Goal: Task Accomplishment & Management: Manage account settings

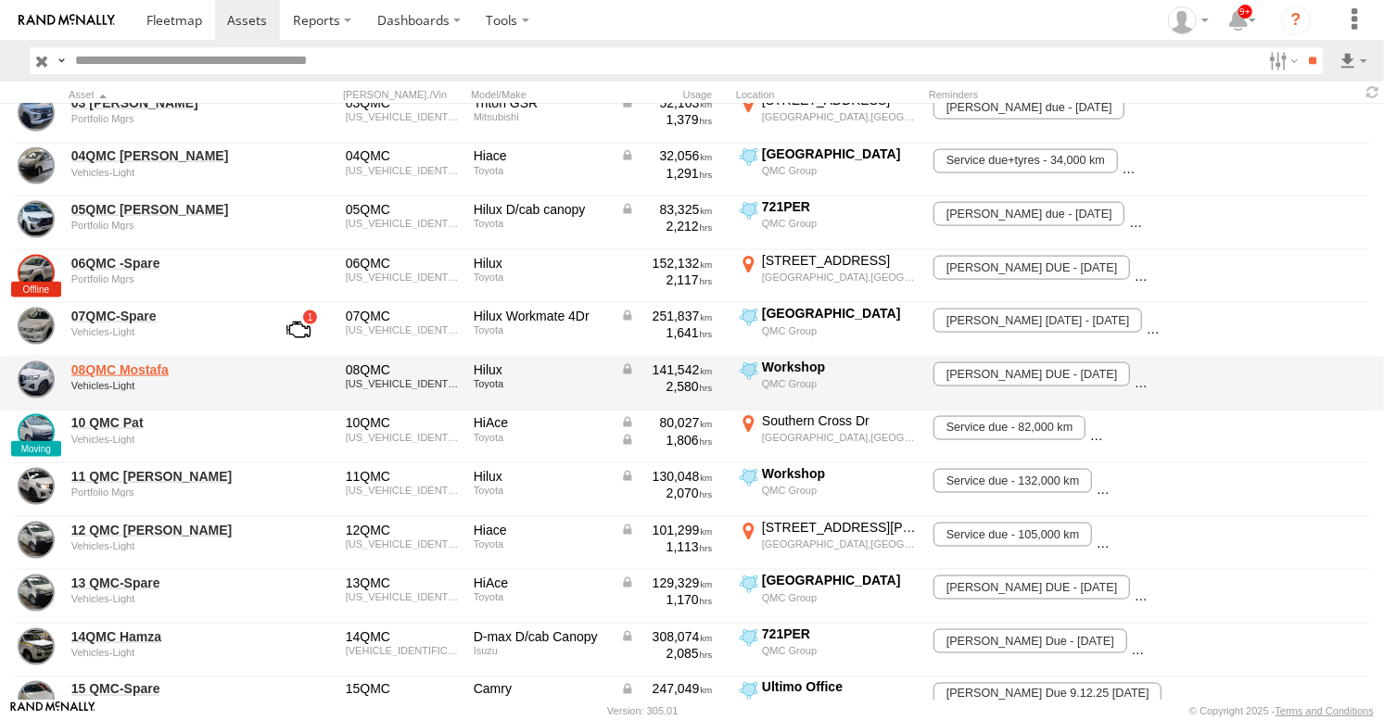
scroll to position [1544, 0]
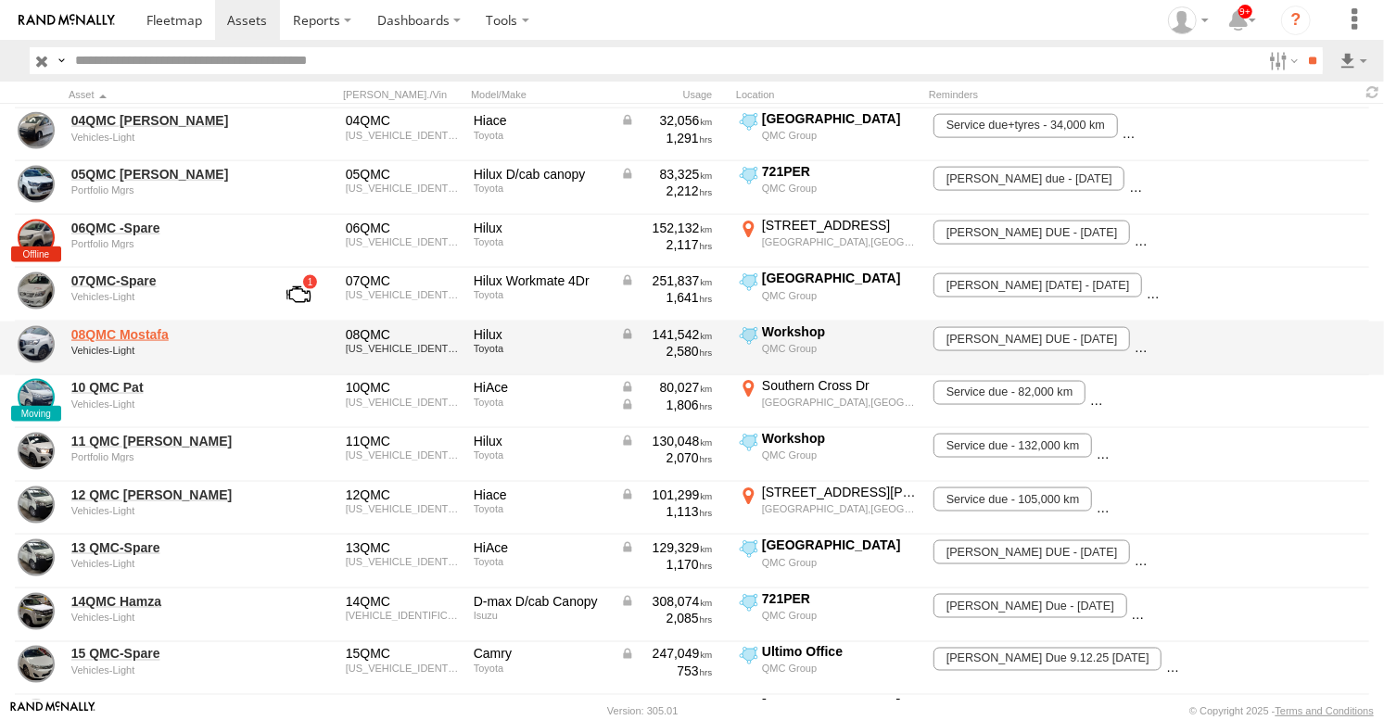
click at [117, 341] on link "08QMC Mostafa" at bounding box center [161, 334] width 180 height 17
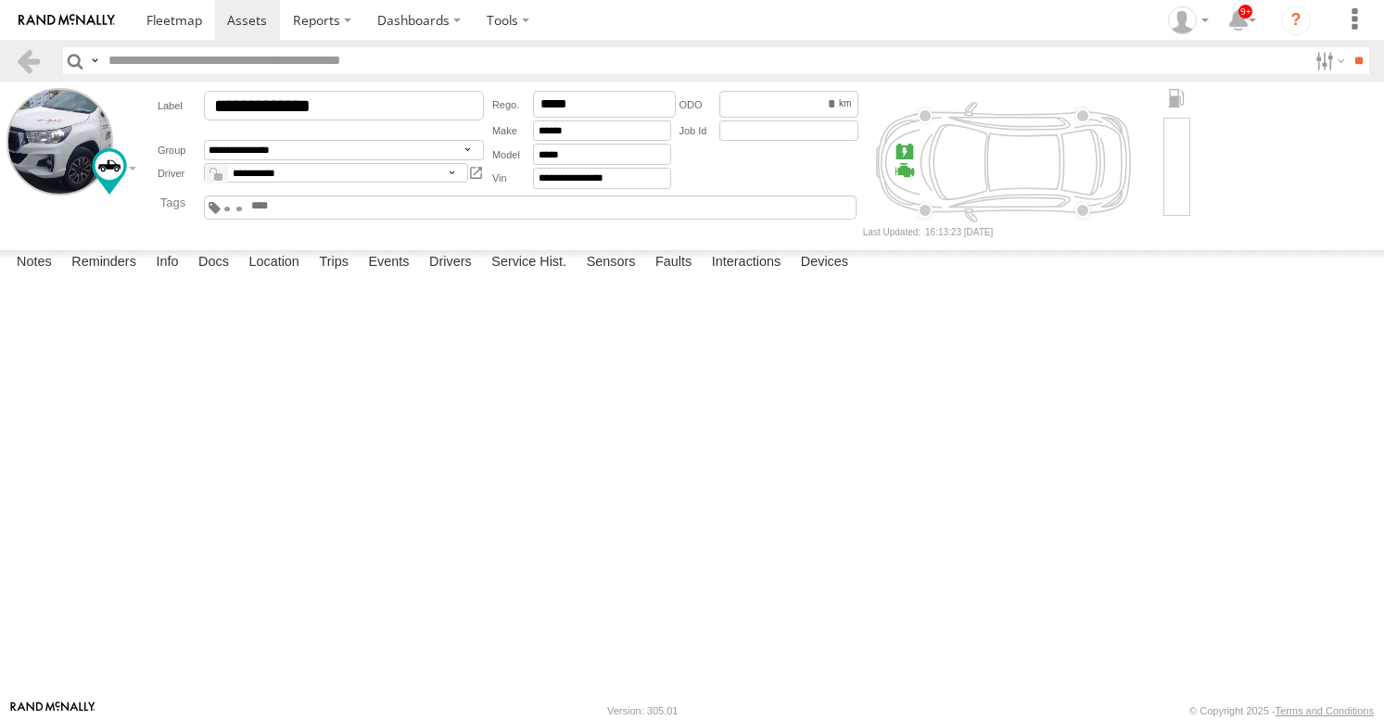
click at [0, 0] on span at bounding box center [0, 0] width 0 height 0
click at [0, 0] on textarea at bounding box center [0, 0] width 0 height 0
type textarea "**********"
click at [0, 0] on button "Save" at bounding box center [0, 0] width 0 height 0
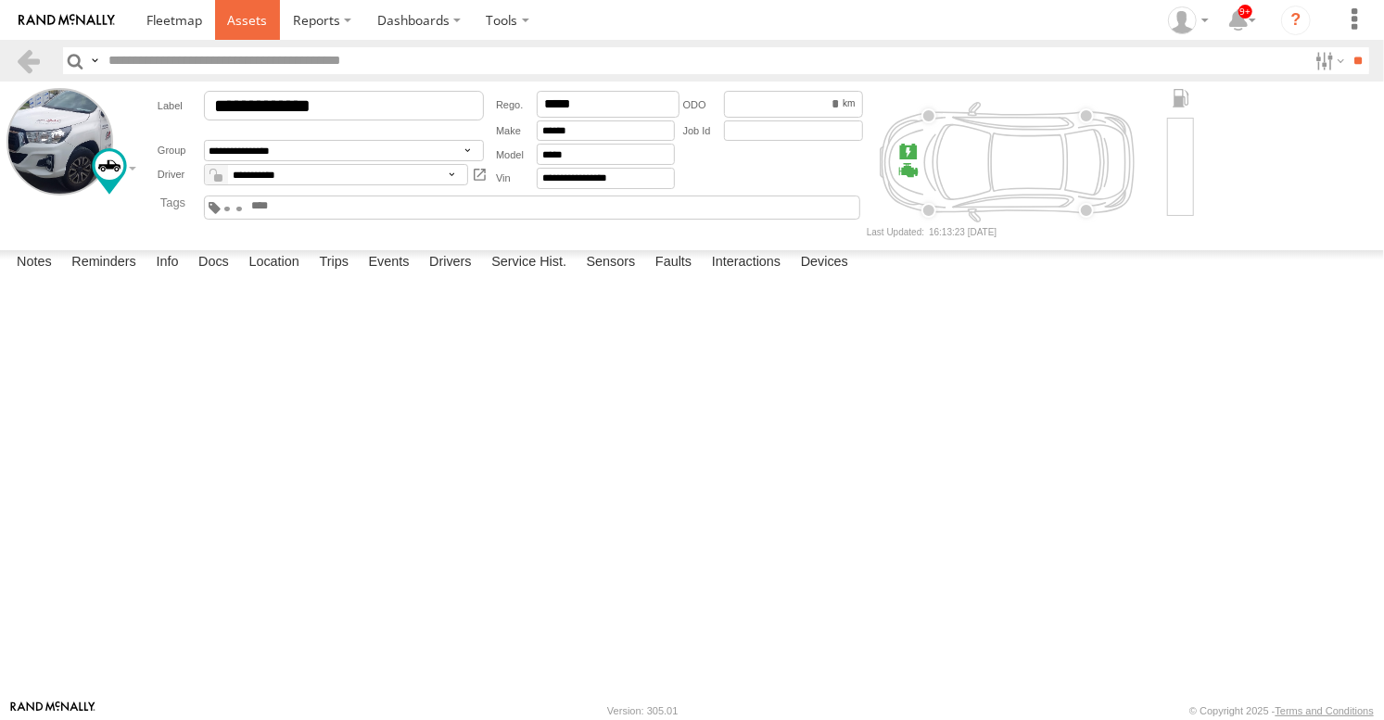
click at [250, 23] on span at bounding box center [247, 20] width 40 height 18
